Goal: Find specific page/section: Find specific page/section

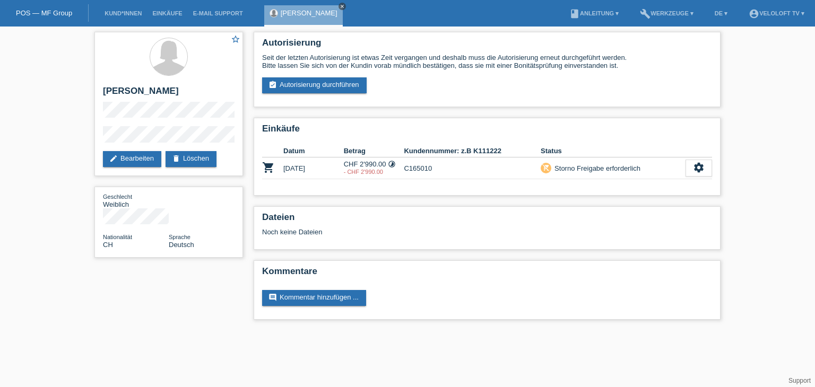
click at [344, 7] on icon "close" at bounding box center [342, 6] width 5 height 5
click at [114, 11] on link "Kund*innen" at bounding box center [123, 13] width 48 height 6
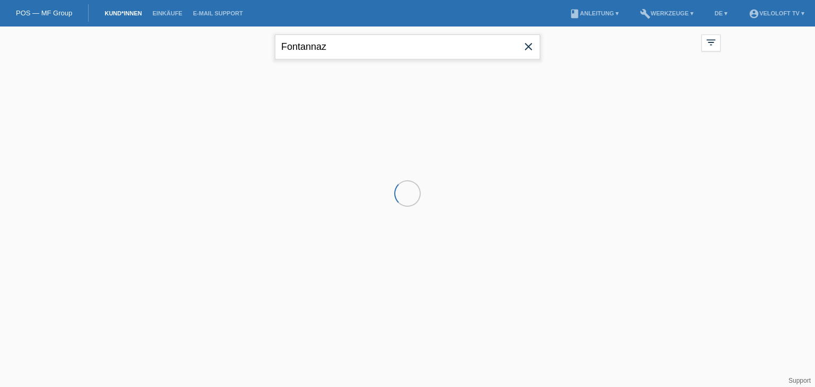
click at [345, 52] on input "Fontannaz" at bounding box center [407, 47] width 265 height 25
paste input "Lendita Acifi"
click at [321, 49] on input "Lendita Acifi" at bounding box center [407, 47] width 265 height 25
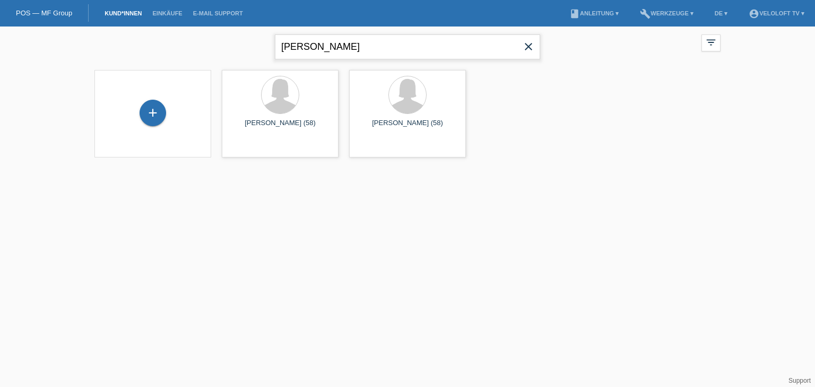
click at [314, 48] on input "Lendita Acifi" at bounding box center [407, 47] width 265 height 25
type input "Lendita Acifi"
